Goal: Contribute content: Contribute content

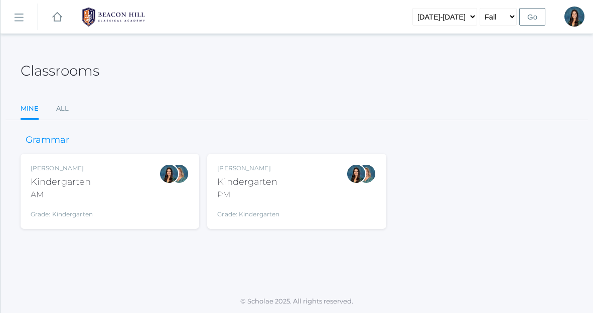
click at [282, 179] on div "Jordyn Dewey Kindergarten PM Grade: Kindergarten *KIND" at bounding box center [296, 191] width 158 height 55
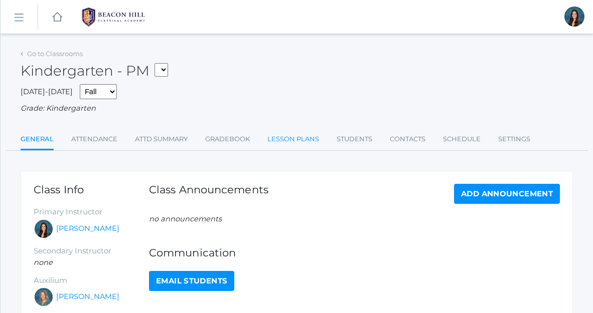
click at [312, 139] on link "Lesson Plans" at bounding box center [293, 139] width 52 height 20
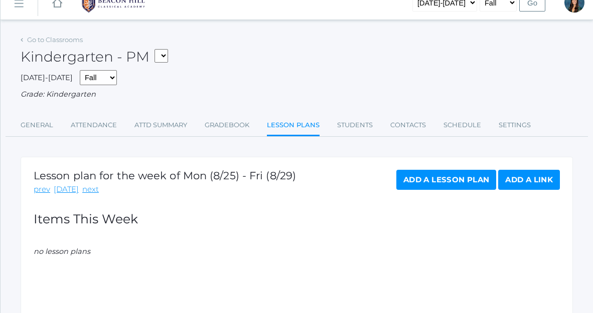
scroll to position [94, 0]
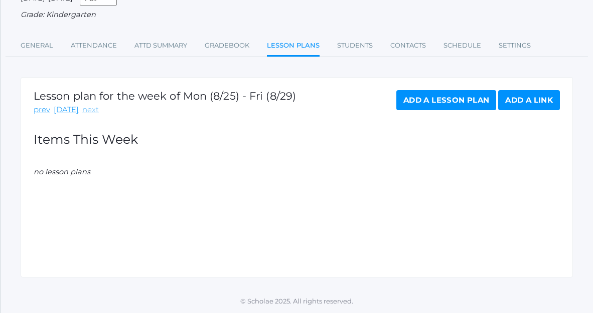
click at [84, 109] on link "next" at bounding box center [90, 110] width 17 height 12
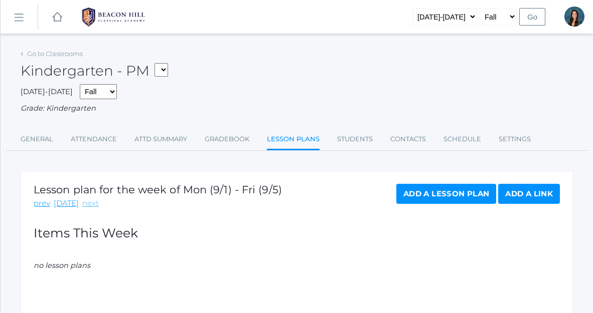
click at [87, 206] on link "next" at bounding box center [90, 204] width 17 height 12
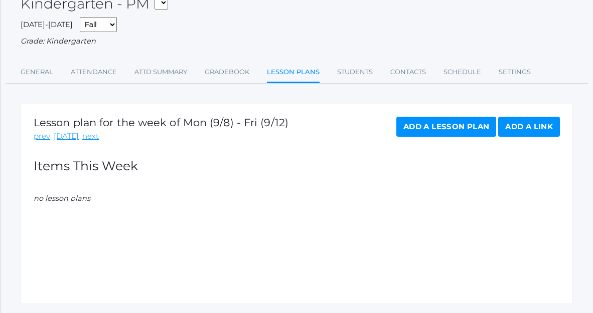
scroll to position [94, 0]
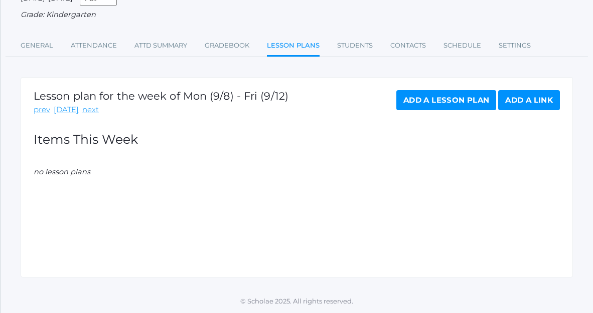
click at [420, 105] on link "Add a Lesson Plan" at bounding box center [446, 100] width 100 height 20
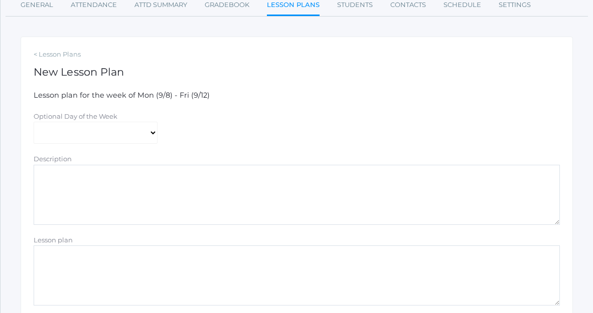
scroll to position [136, 0]
click at [89, 254] on textarea "Lesson plan" at bounding box center [297, 274] width 526 height 60
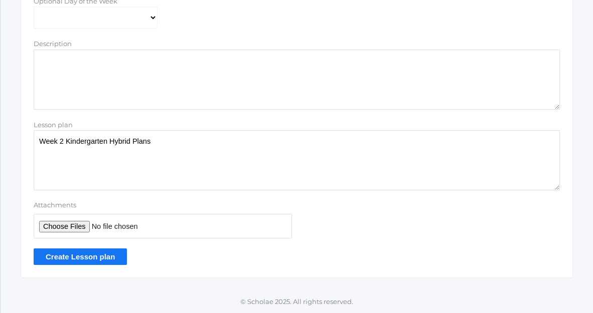
type textarea "Week 2 Kindergarten Hybrid Plans"
click at [75, 226] on input "Attachments" at bounding box center [163, 226] width 258 height 25
type input "C:\fakepath\Example - Hybrid Lesson Plans Kindergarten .pdf"
click at [75, 259] on input "Create Lesson plan" at bounding box center [80, 257] width 93 height 17
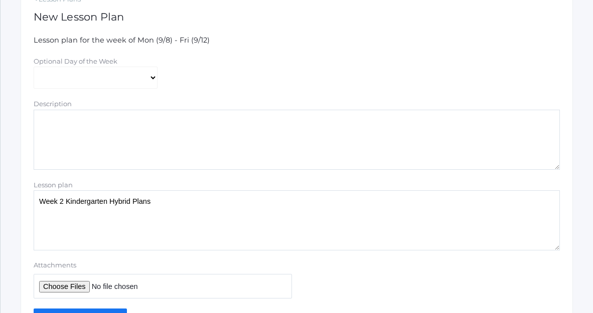
scroll to position [231, 0]
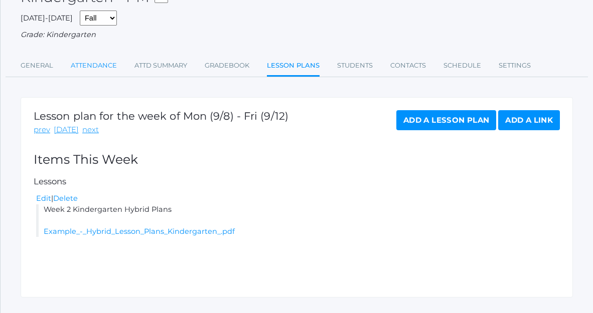
scroll to position [117, 0]
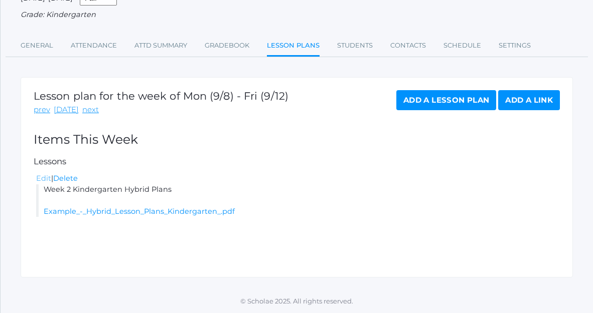
click at [43, 177] on link "Edit" at bounding box center [43, 178] width 15 height 9
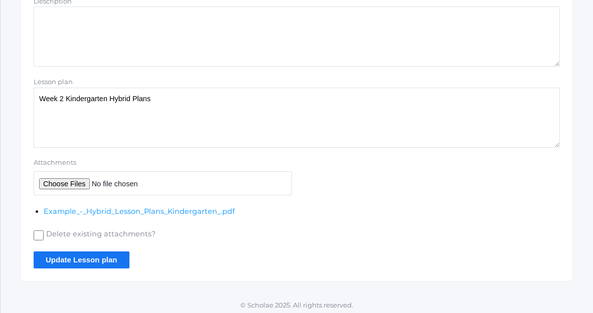
scroll to position [296, 0]
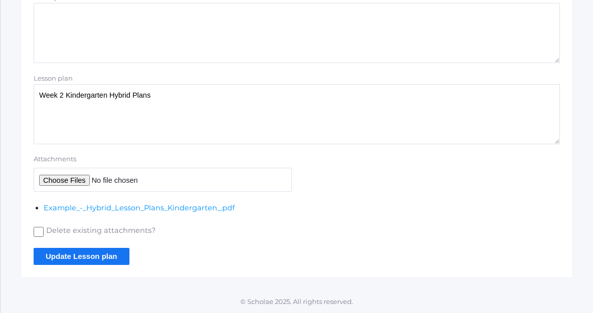
click at [57, 181] on input "Attachments" at bounding box center [163, 180] width 258 height 25
type input "C:\fakepath\Week 2 Math Answer Key.pdf"
click at [112, 260] on input "Update Lesson plan" at bounding box center [82, 256] width 96 height 17
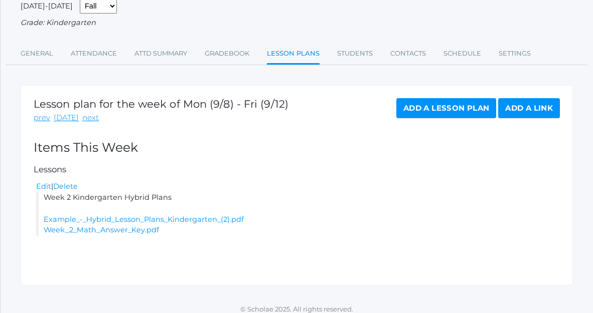
scroll to position [117, 0]
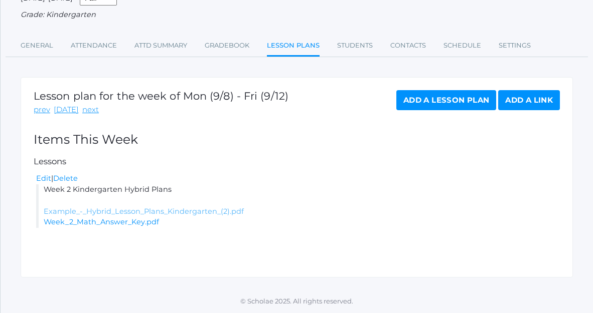
click at [135, 211] on link "Example_-_Hybrid_Lesson_Plans_Kindergarten_(2).pdf" at bounding box center [144, 211] width 200 height 9
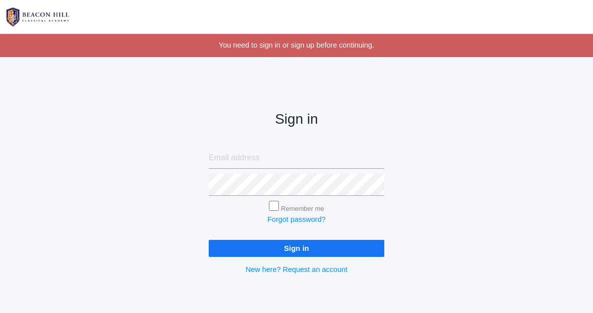
type input "[EMAIL_ADDRESS][DOMAIN_NAME]"
click at [307, 250] on input "Sign in" at bounding box center [297, 248] width 176 height 17
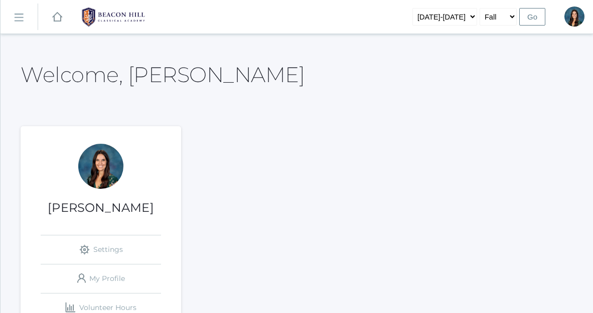
click at [23, 20] on rect at bounding box center [19, 18] width 16 height 16
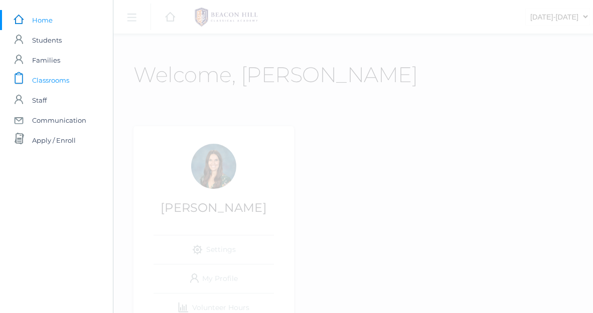
click at [60, 82] on span "Classrooms" at bounding box center [50, 80] width 37 height 20
